Goal: Find specific page/section: Find specific page/section

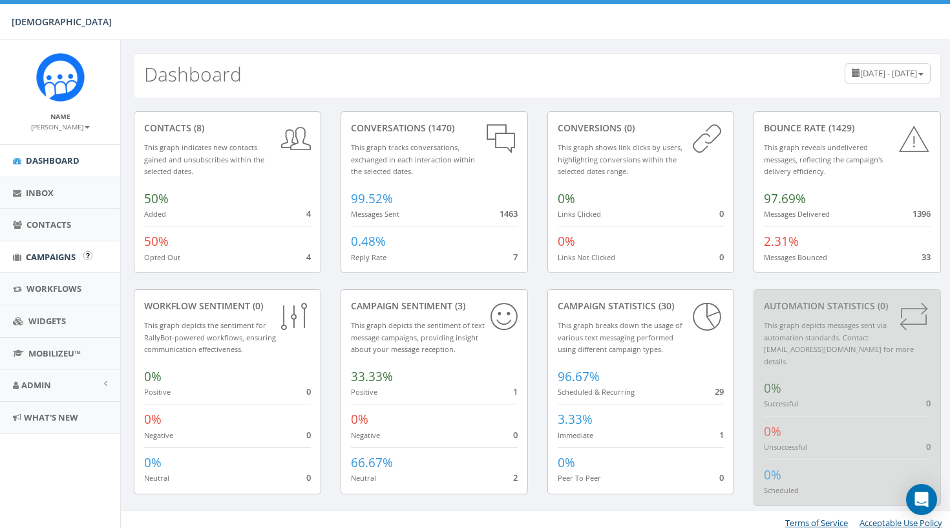
click at [67, 258] on span "Campaigns" at bounding box center [51, 257] width 50 height 12
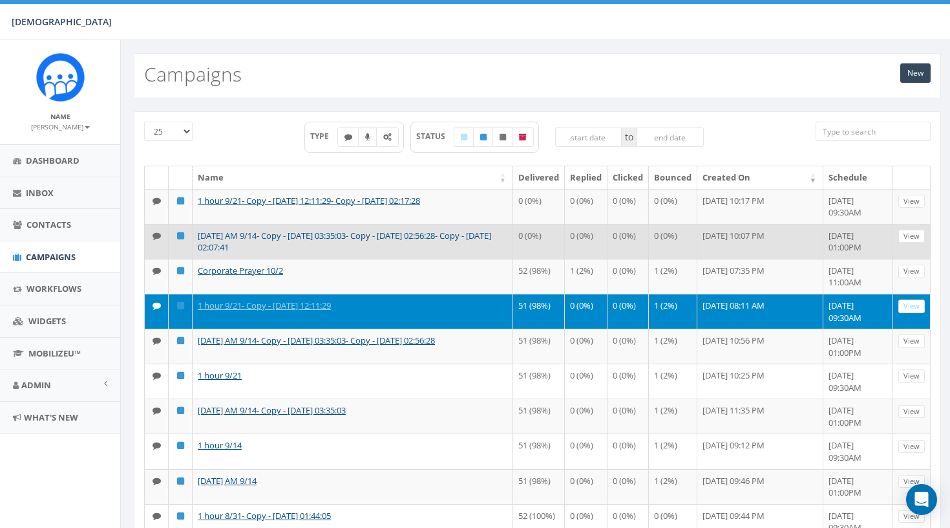
click at [222, 244] on link "Sunday AM 9/14- Copy - 2025-09-20 03:35:03- Copy - 2025-09-27 02:56:28- Copy - …" at bounding box center [345, 242] width 294 height 24
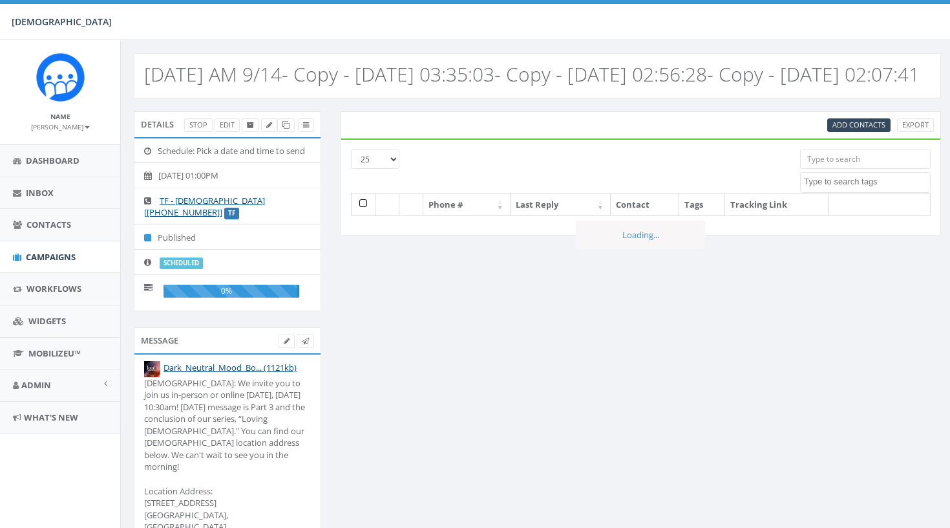
select select
